Goal: Task Accomplishment & Management: Manage account settings

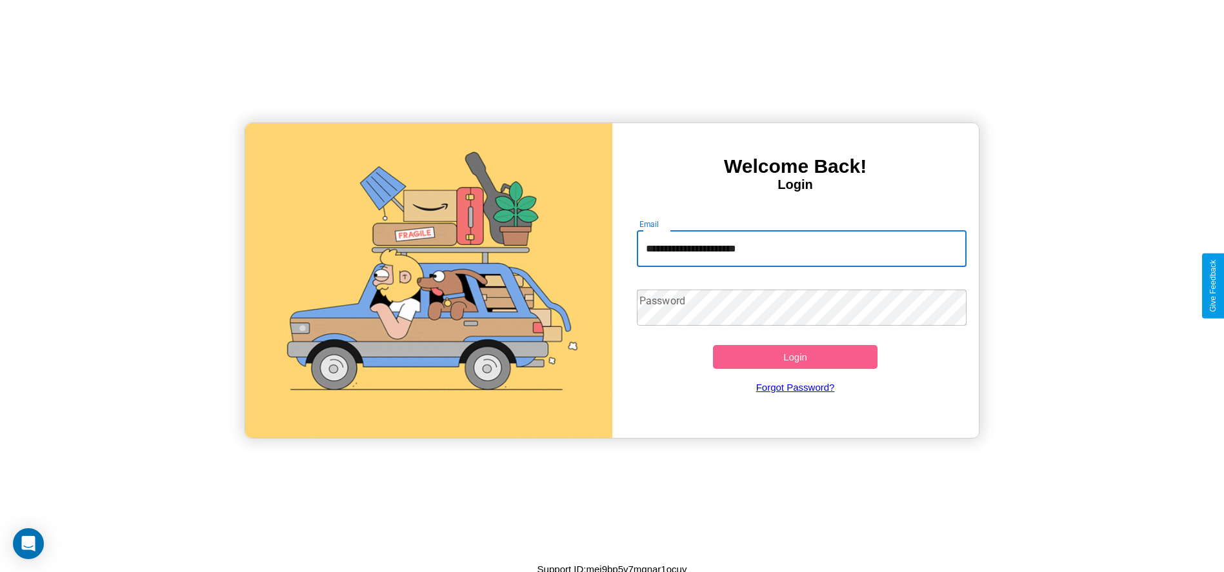
type input "**********"
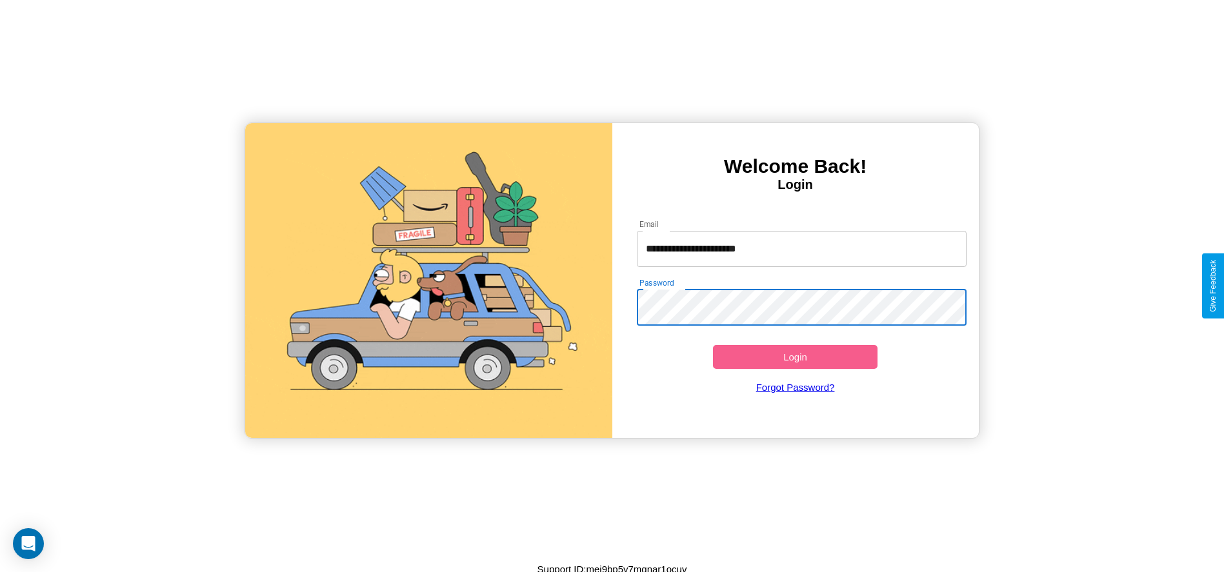
click at [795, 357] on button "Login" at bounding box center [795, 357] width 165 height 24
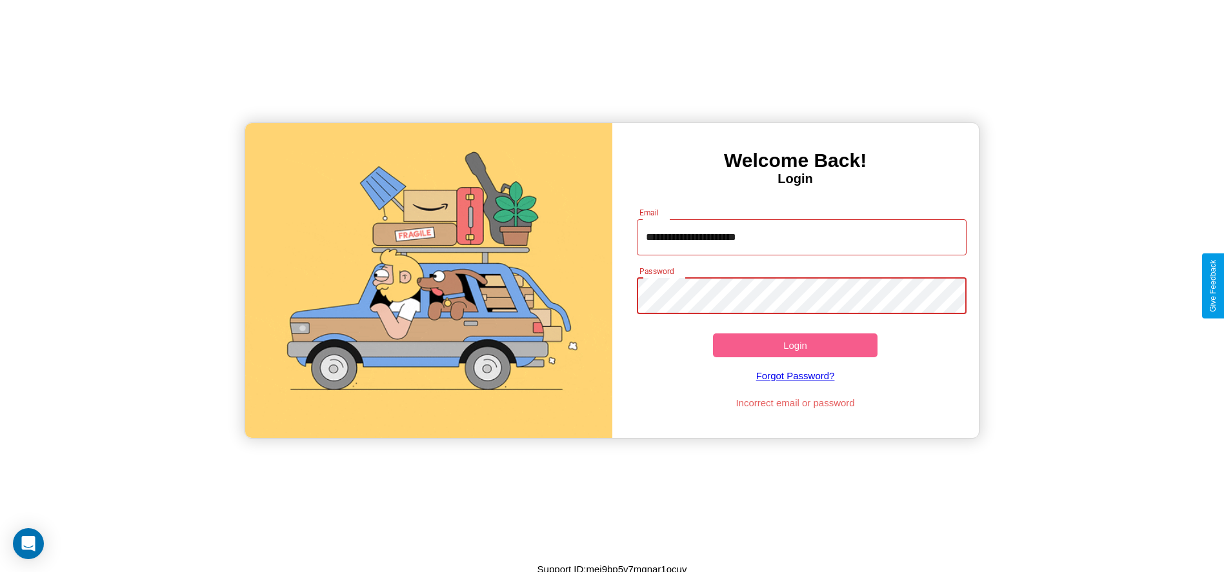
click at [795, 345] on button "Login" at bounding box center [795, 345] width 165 height 24
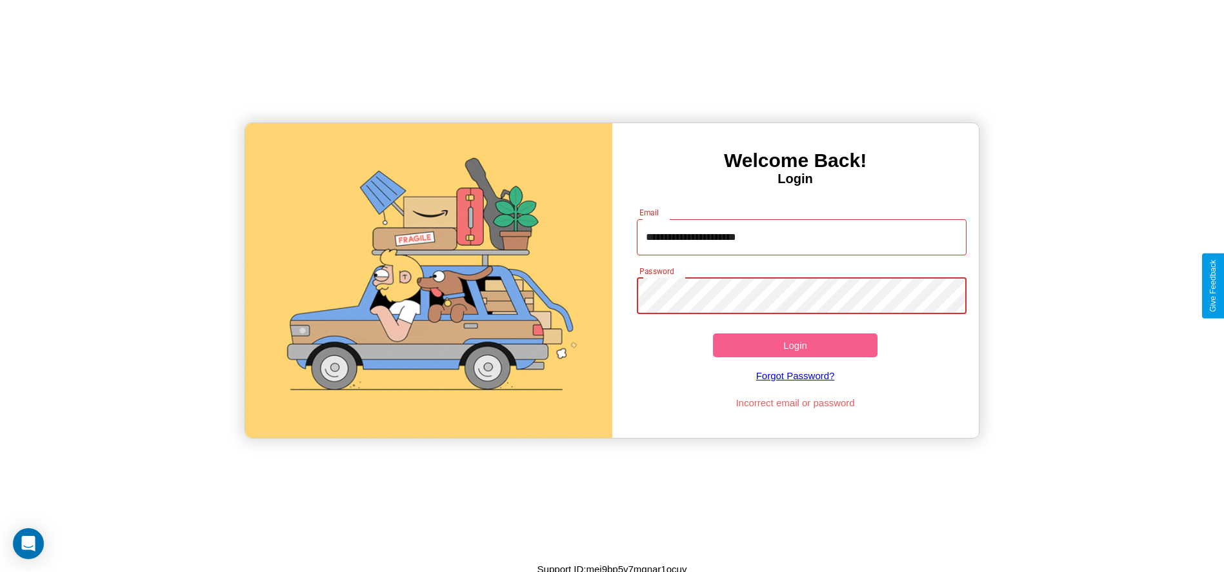
click at [795, 345] on button "Login" at bounding box center [795, 345] width 165 height 24
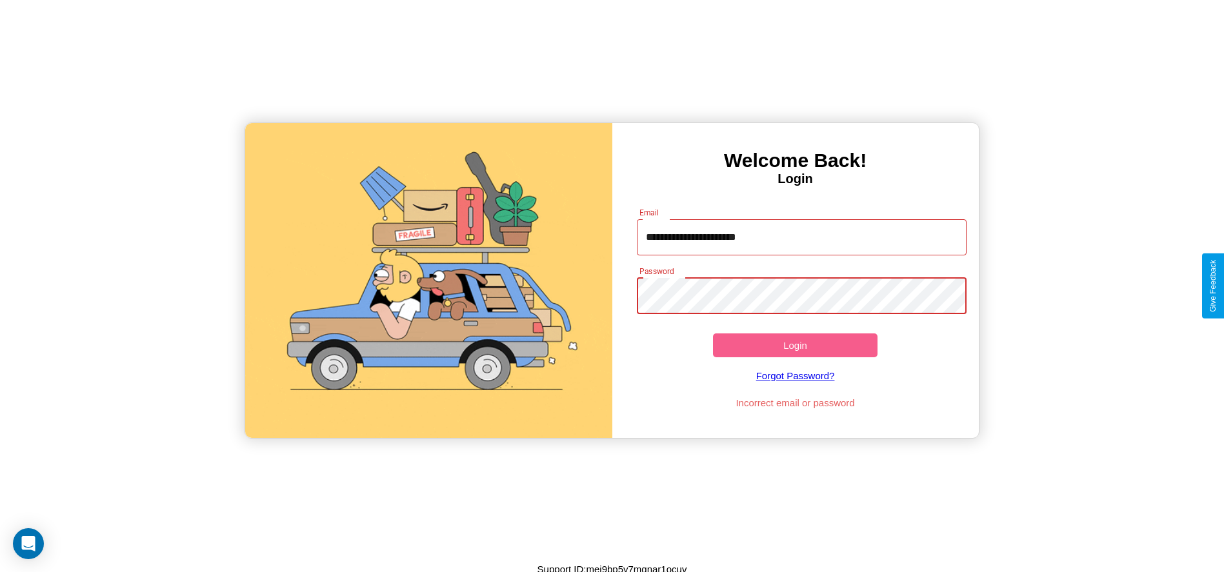
click at [795, 345] on button "Login" at bounding box center [795, 345] width 165 height 24
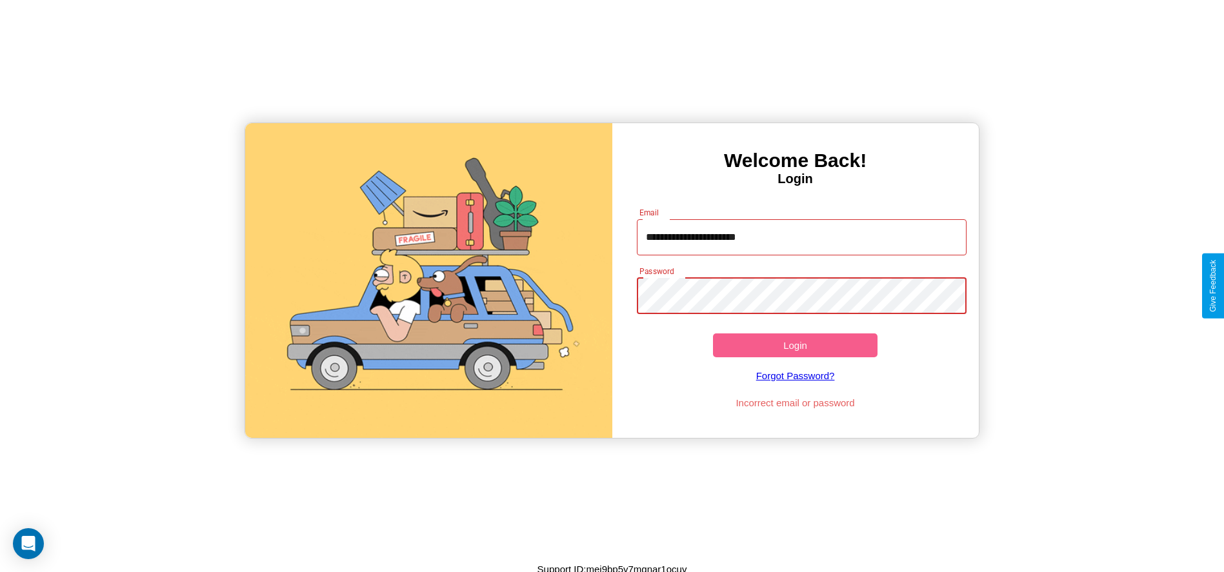
click at [795, 345] on button "Login" at bounding box center [795, 345] width 165 height 24
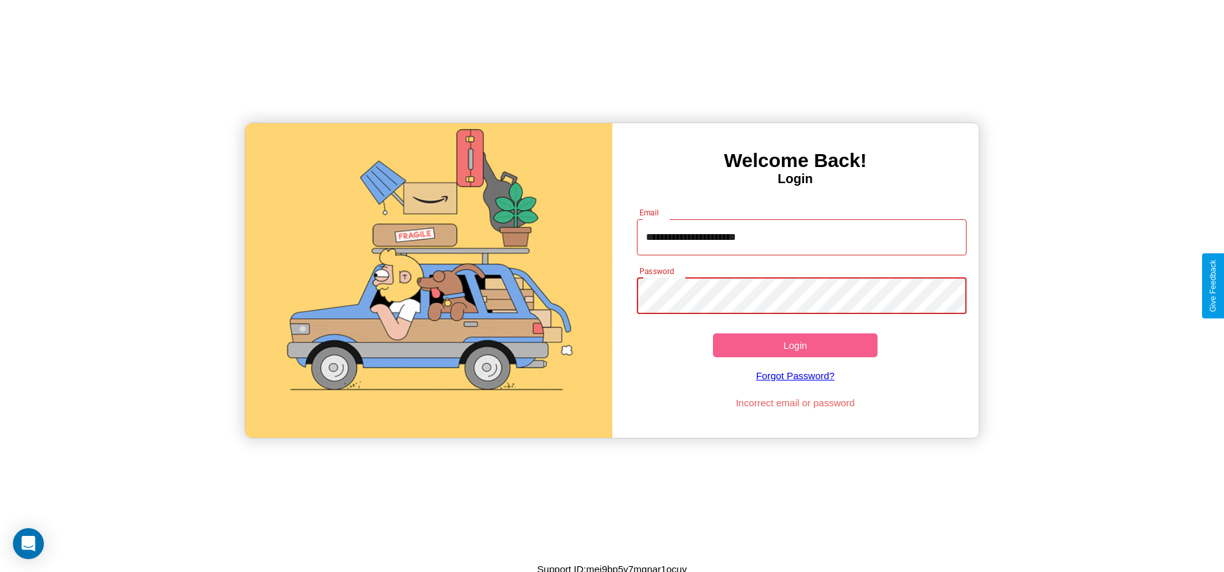
click at [795, 345] on button "Login" at bounding box center [795, 345] width 165 height 24
